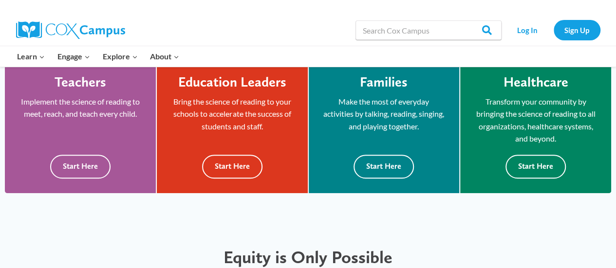
scroll to position [285, 0]
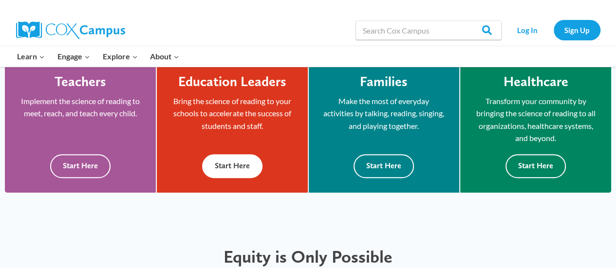
click at [209, 154] on div "Education Leaders Bring the science of reading to your schools to accelerate th…" at bounding box center [231, 126] width 121 height 105
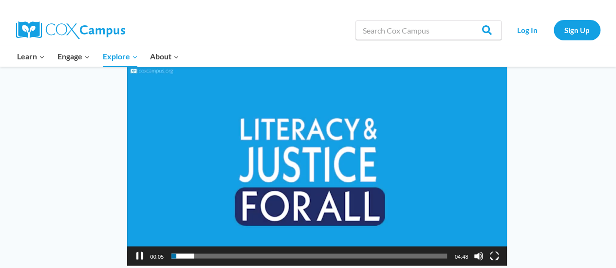
scroll to position [811, 0]
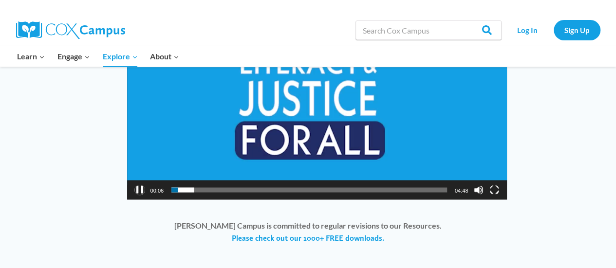
click at [137, 190] on button "Pause" at bounding box center [140, 190] width 10 height 10
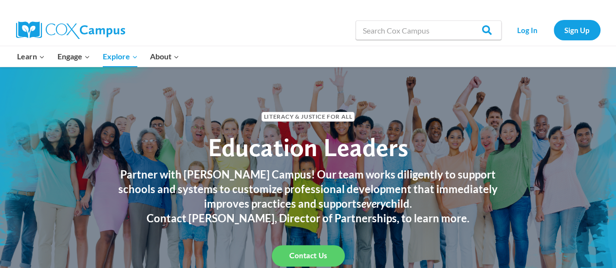
scroll to position [0, 0]
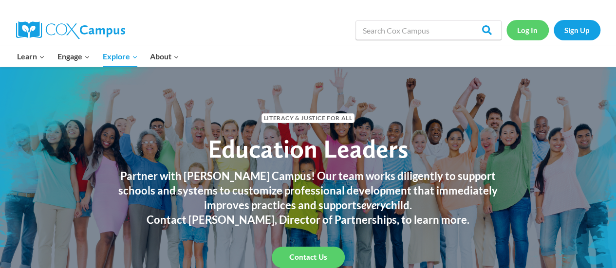
click at [528, 28] on link "Log In" at bounding box center [527, 30] width 42 height 20
